Goal: Navigation & Orientation: Find specific page/section

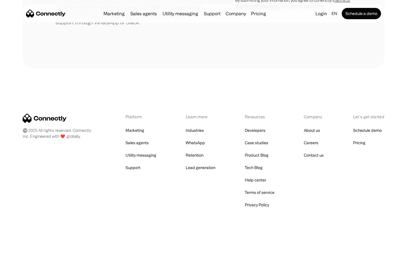
scroll to position [262, 0]
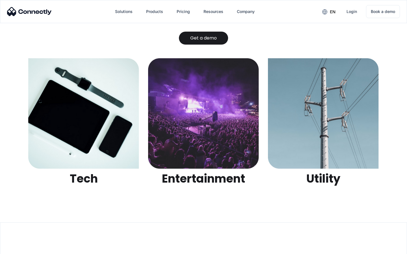
scroll to position [1782, 0]
